Goal: Navigation & Orientation: Go to known website

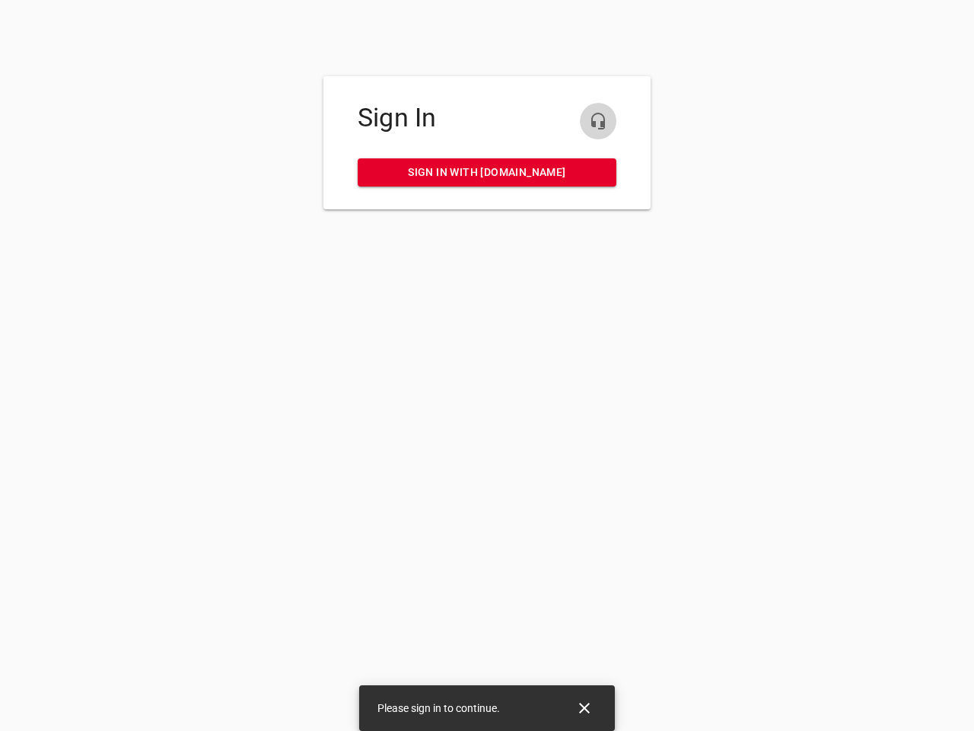
click at [598, 121] on icon "button" at bounding box center [598, 121] width 18 height 18
click at [585, 708] on icon "Close" at bounding box center [584, 708] width 11 height 11
